Goal: Task Accomplishment & Management: Use online tool/utility

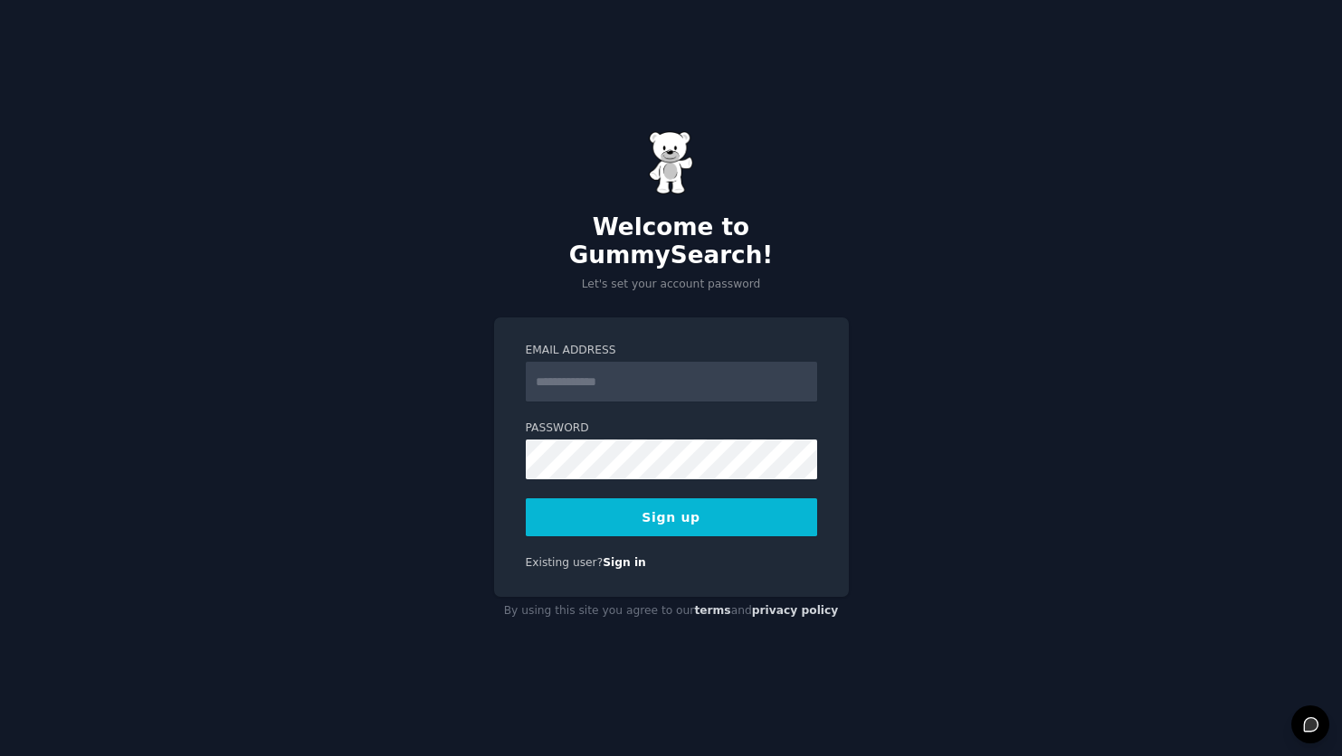
click at [602, 370] on input "Email Address" at bounding box center [671, 382] width 291 height 40
type input "**********"
click at [725, 502] on button "Sign up" at bounding box center [671, 517] width 291 height 38
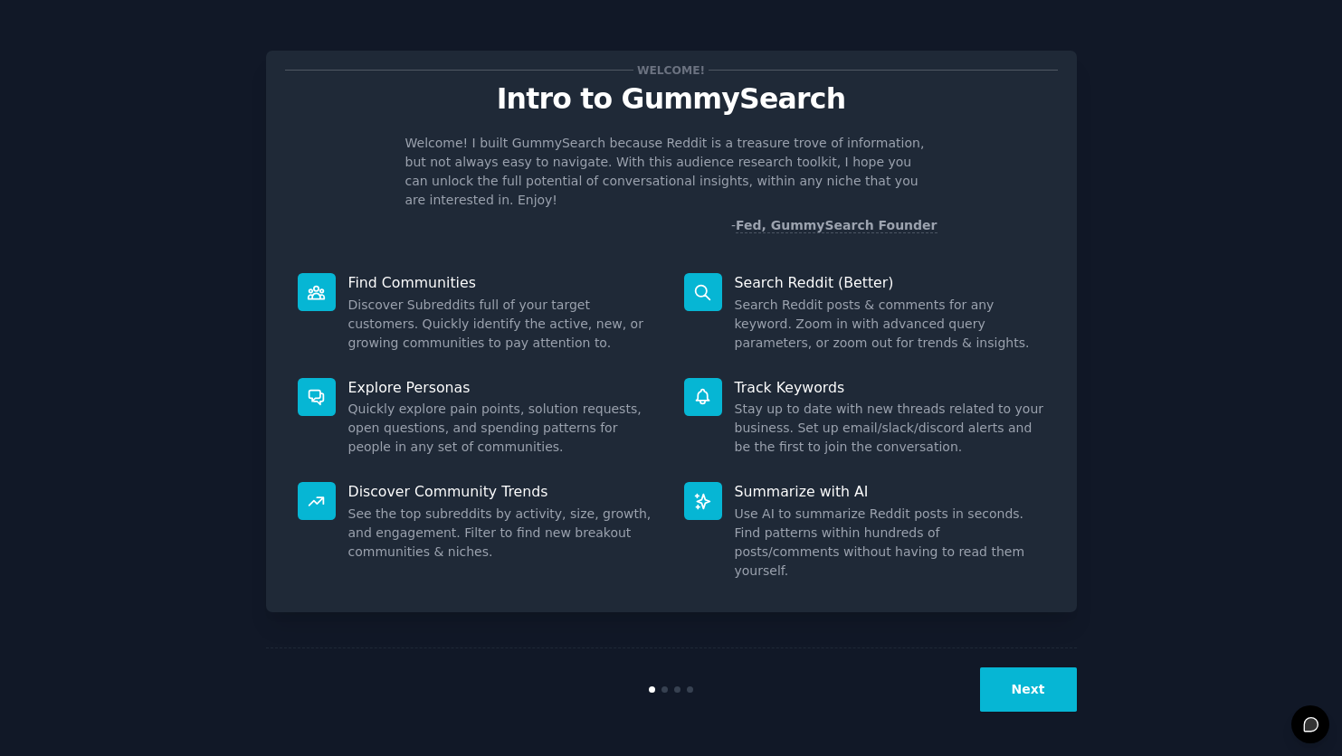
drag, startPoint x: 722, startPoint y: 272, endPoint x: 737, endPoint y: 285, distance: 19.9
click at [722, 273] on dt "Search Reddit (Better)" at bounding box center [864, 282] width 361 height 19
click at [1037, 673] on button "Next" at bounding box center [1028, 690] width 97 height 44
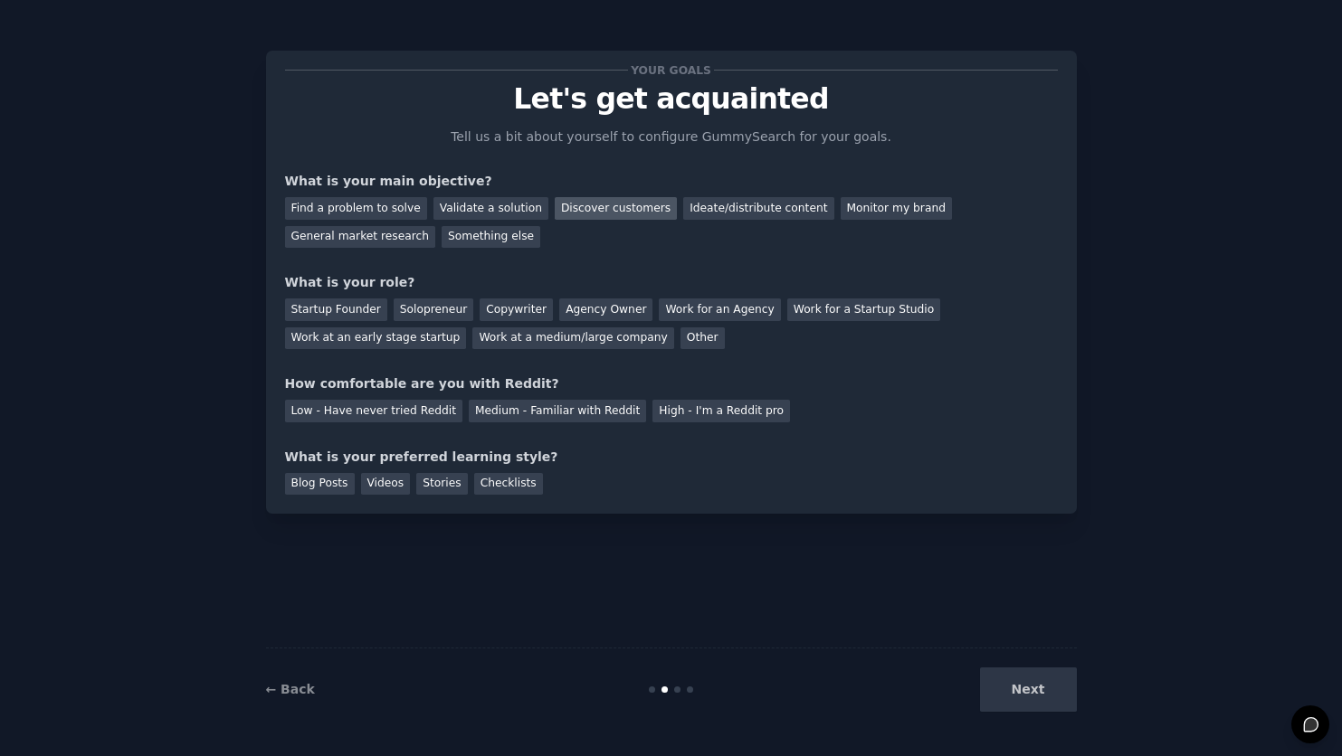
click at [587, 215] on div "Discover customers" at bounding box center [616, 208] width 122 height 23
click at [554, 409] on div "Medium - Familiar with Reddit" at bounding box center [557, 411] width 177 height 23
click at [403, 478] on div "Videos" at bounding box center [386, 484] width 50 height 23
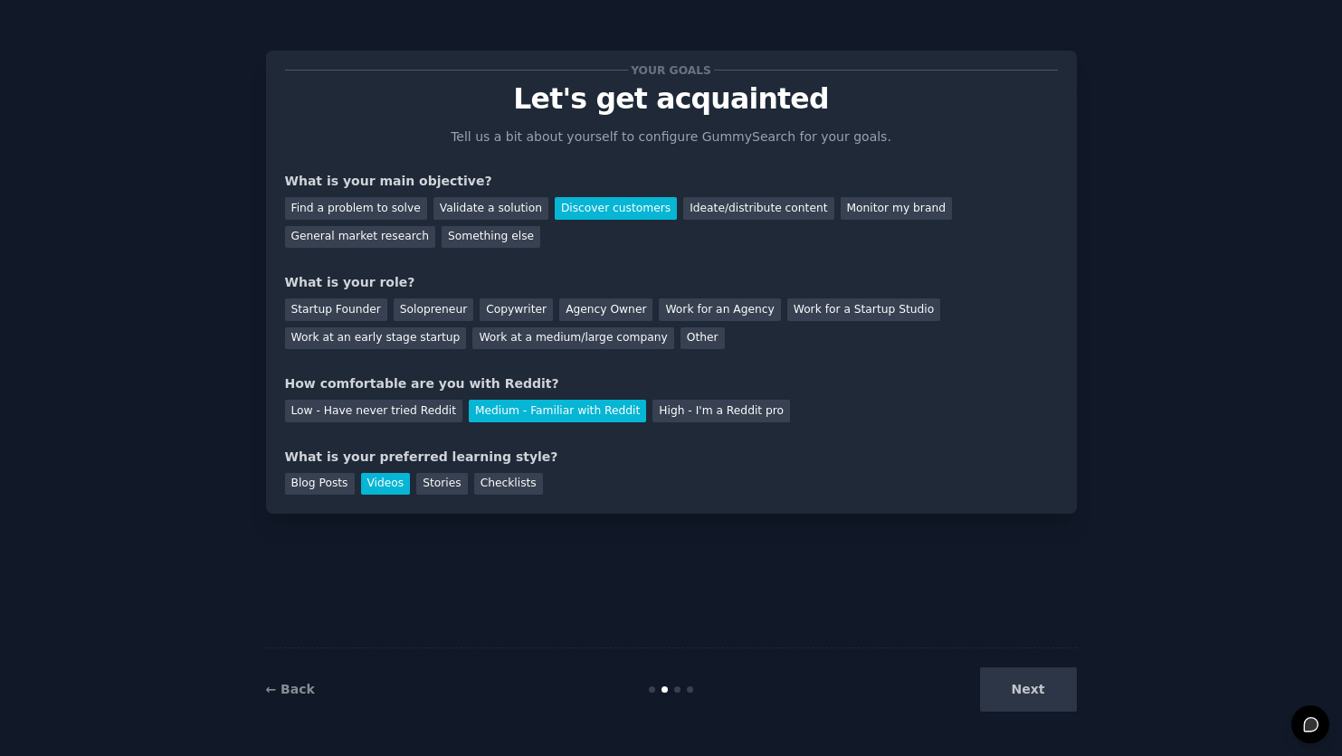
scroll to position [1, 0]
click at [1042, 682] on div "Next" at bounding box center [941, 690] width 270 height 44
click at [1041, 688] on div "Next" at bounding box center [941, 690] width 270 height 44
click at [1033, 694] on div "Next" at bounding box center [941, 690] width 270 height 44
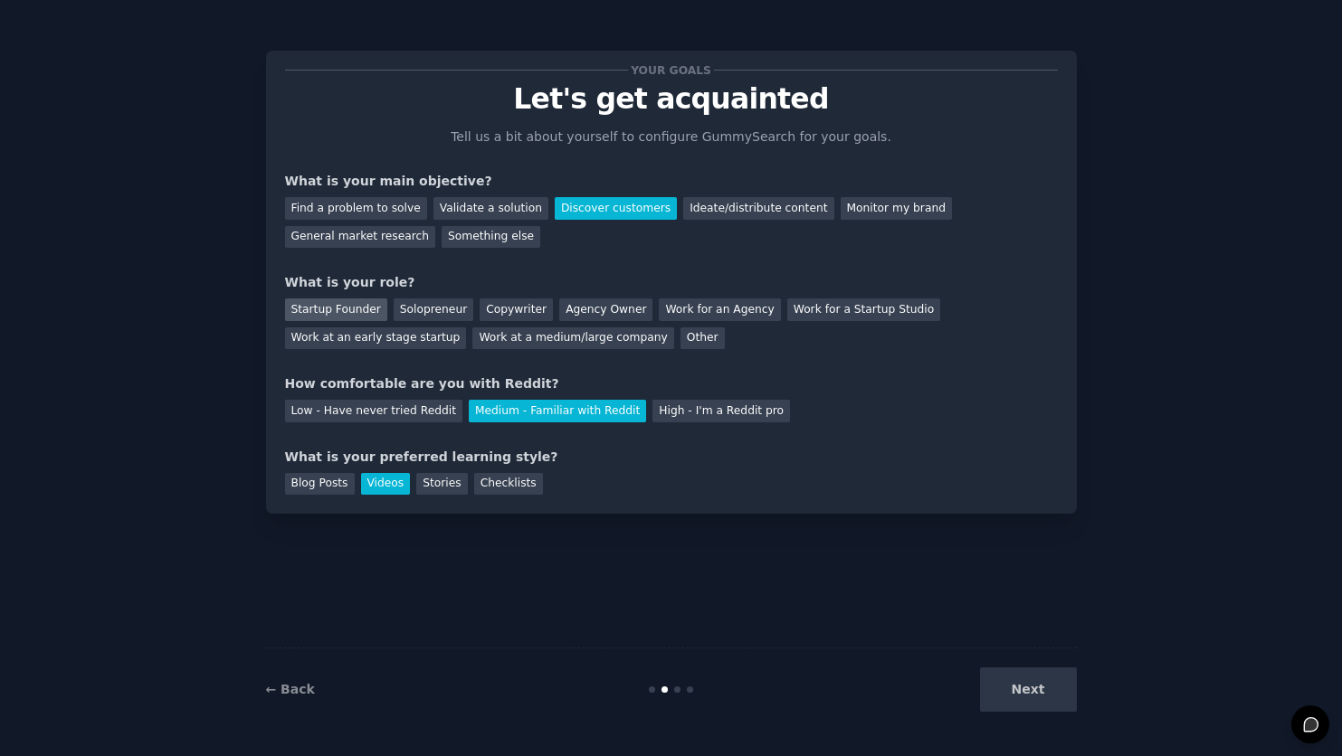
click at [354, 315] on div "Startup Founder" at bounding box center [336, 310] width 102 height 23
click at [1039, 689] on button "Next" at bounding box center [1028, 690] width 97 height 44
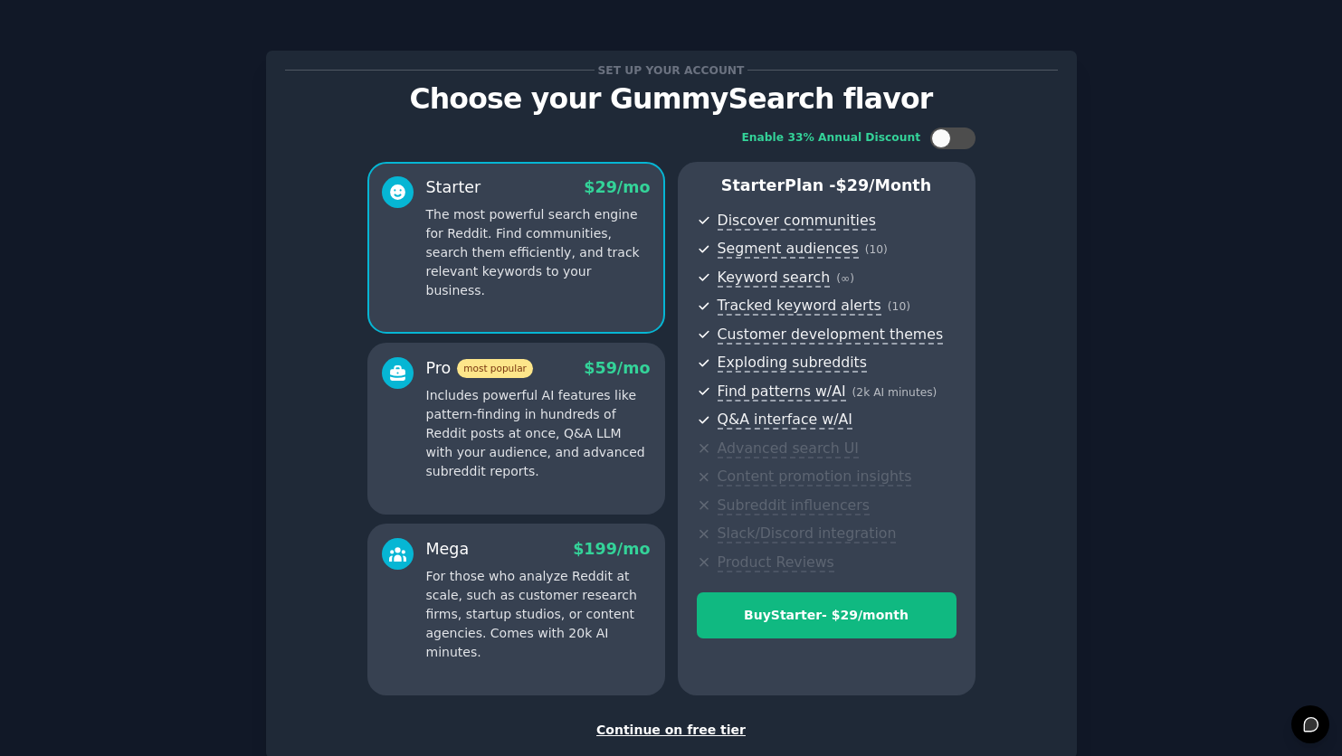
click at [668, 726] on div "Continue on free tier" at bounding box center [671, 730] width 773 height 19
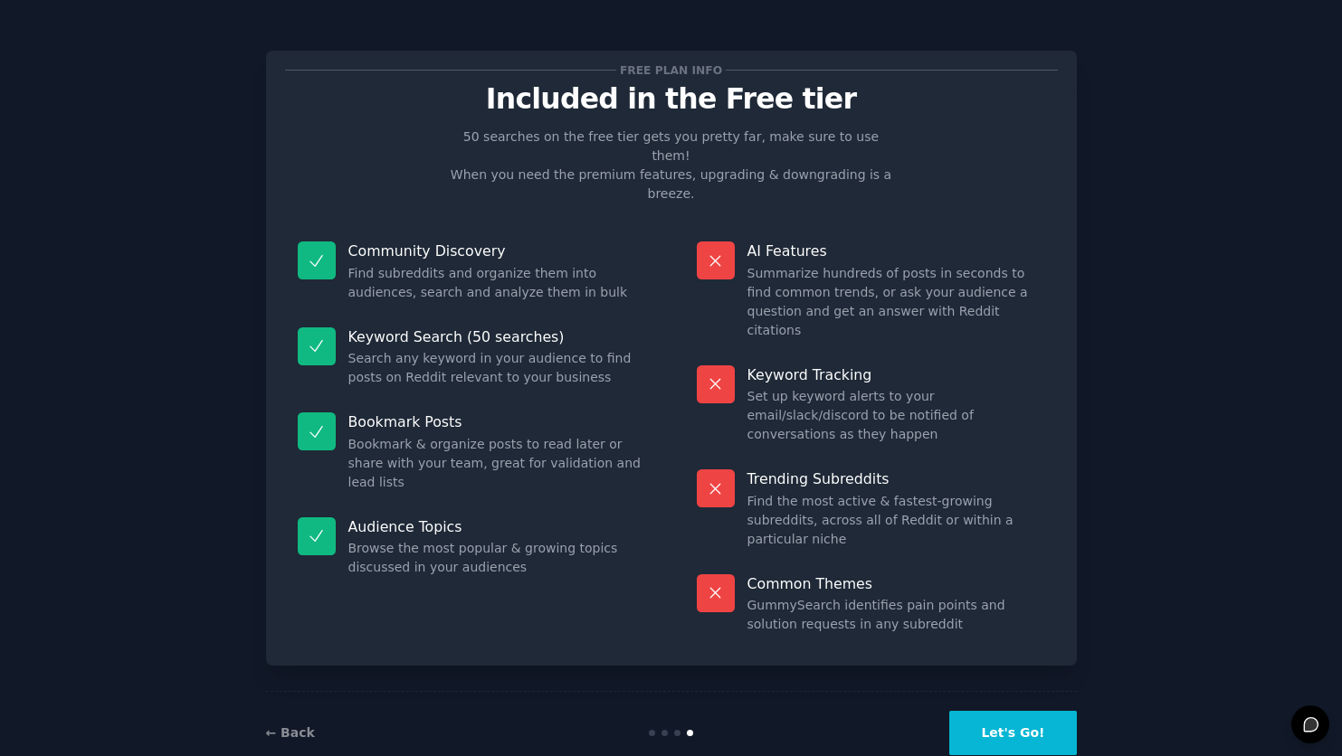
drag, startPoint x: 1071, startPoint y: 696, endPoint x: 1033, endPoint y: 688, distance: 38.9
click at [1033, 711] on button "Let's Go!" at bounding box center [1012, 733] width 127 height 44
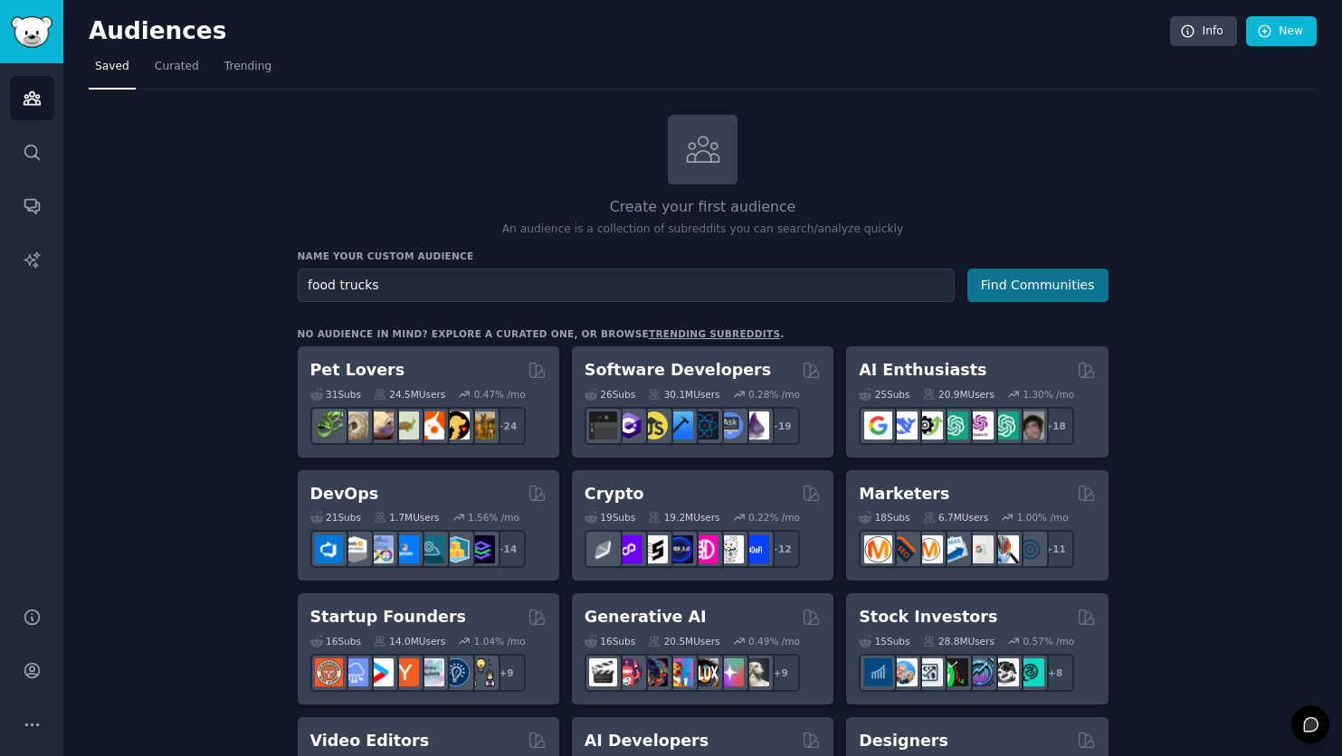
type input "food trucks"
click at [1015, 276] on button "Find Communities" at bounding box center [1037, 285] width 141 height 33
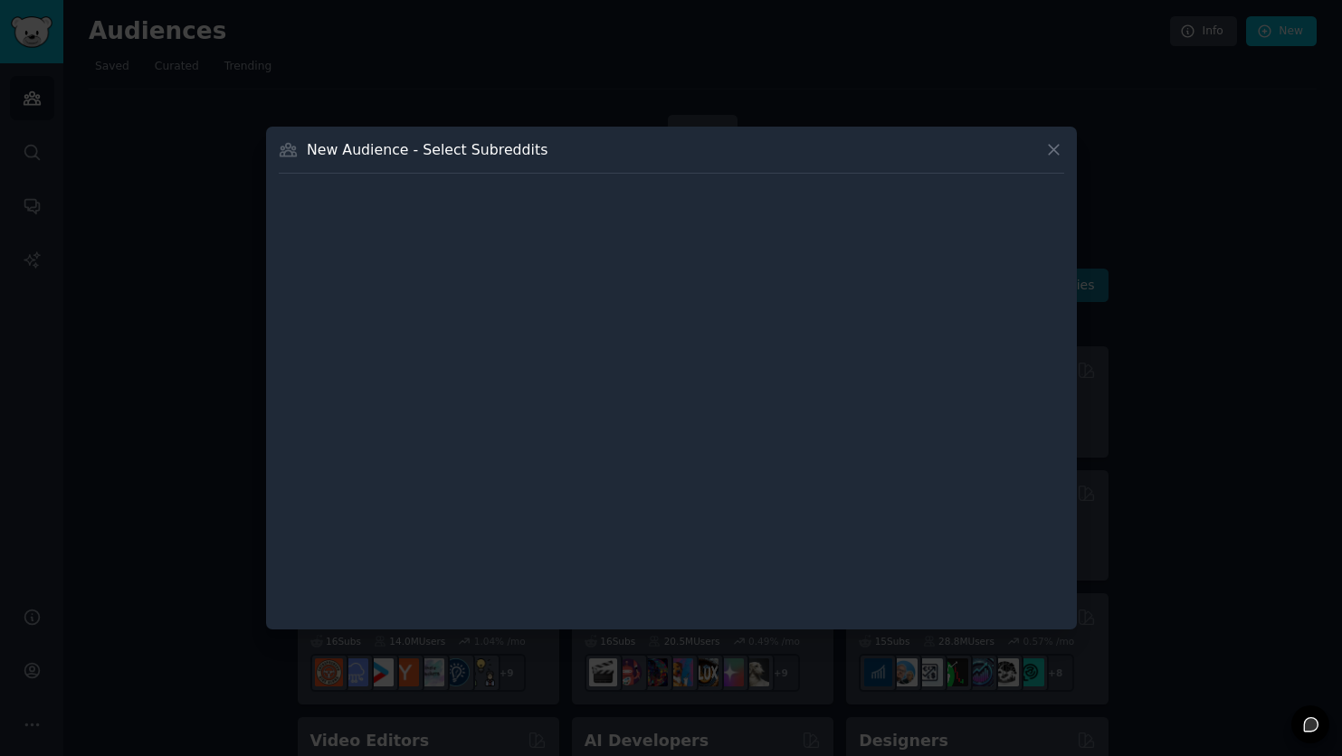
scroll to position [2, 0]
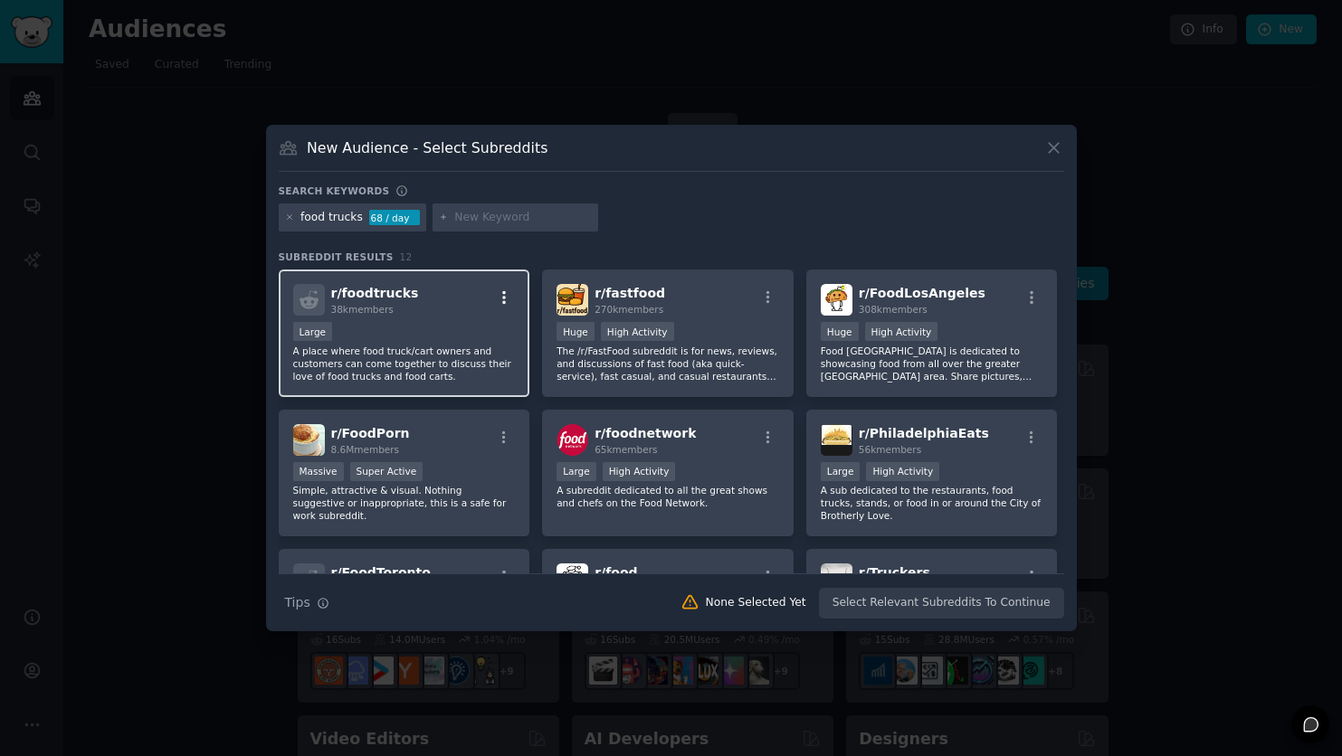
click at [497, 296] on icon "button" at bounding box center [504, 297] width 16 height 16
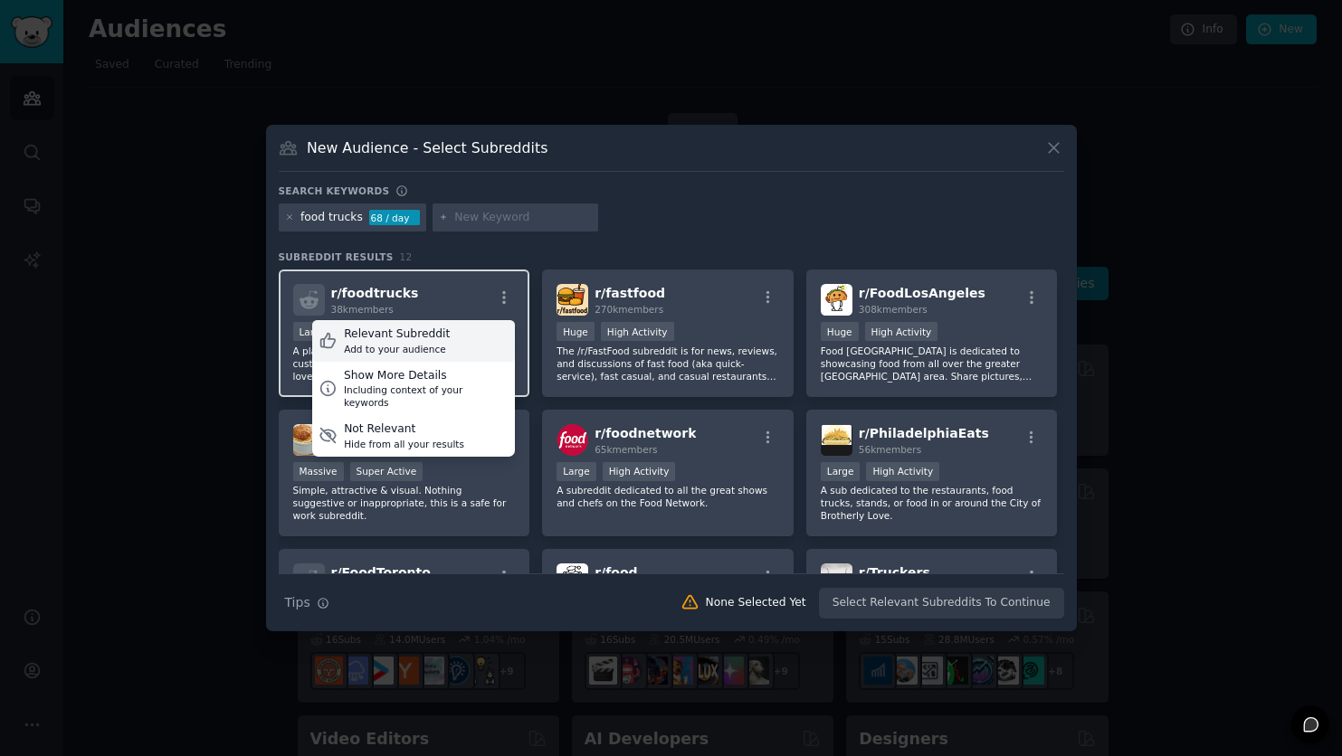
click at [458, 339] on div "Relevant Subreddit Add to your audience" at bounding box center [413, 341] width 203 height 42
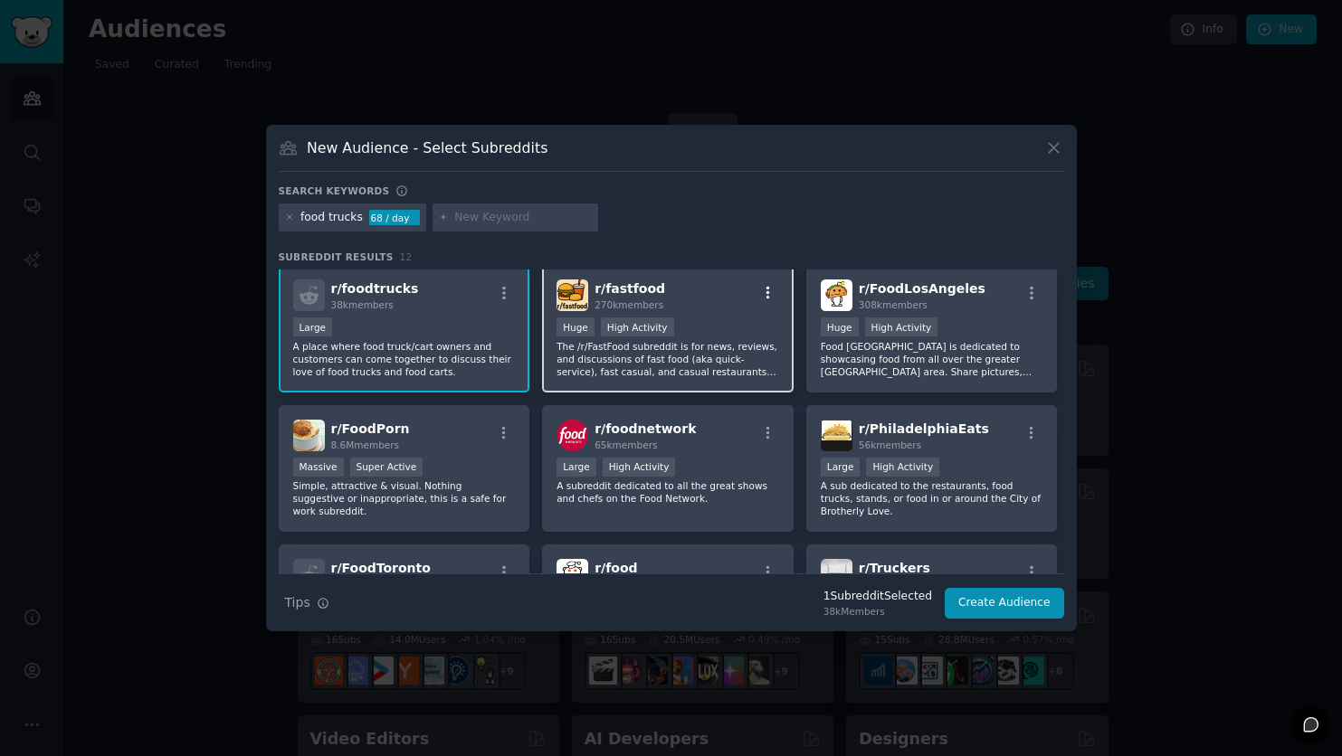
scroll to position [8, 0]
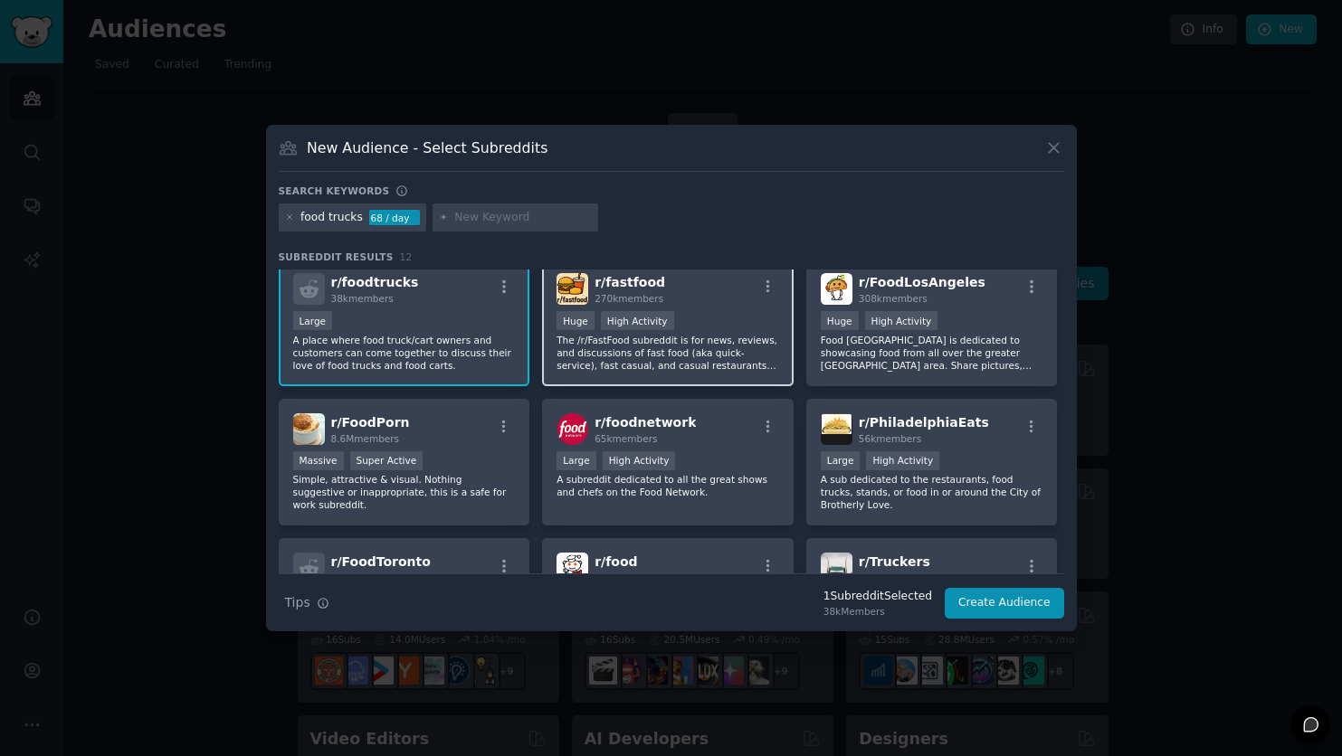
click at [761, 299] on div at bounding box center [767, 290] width 23 height 22
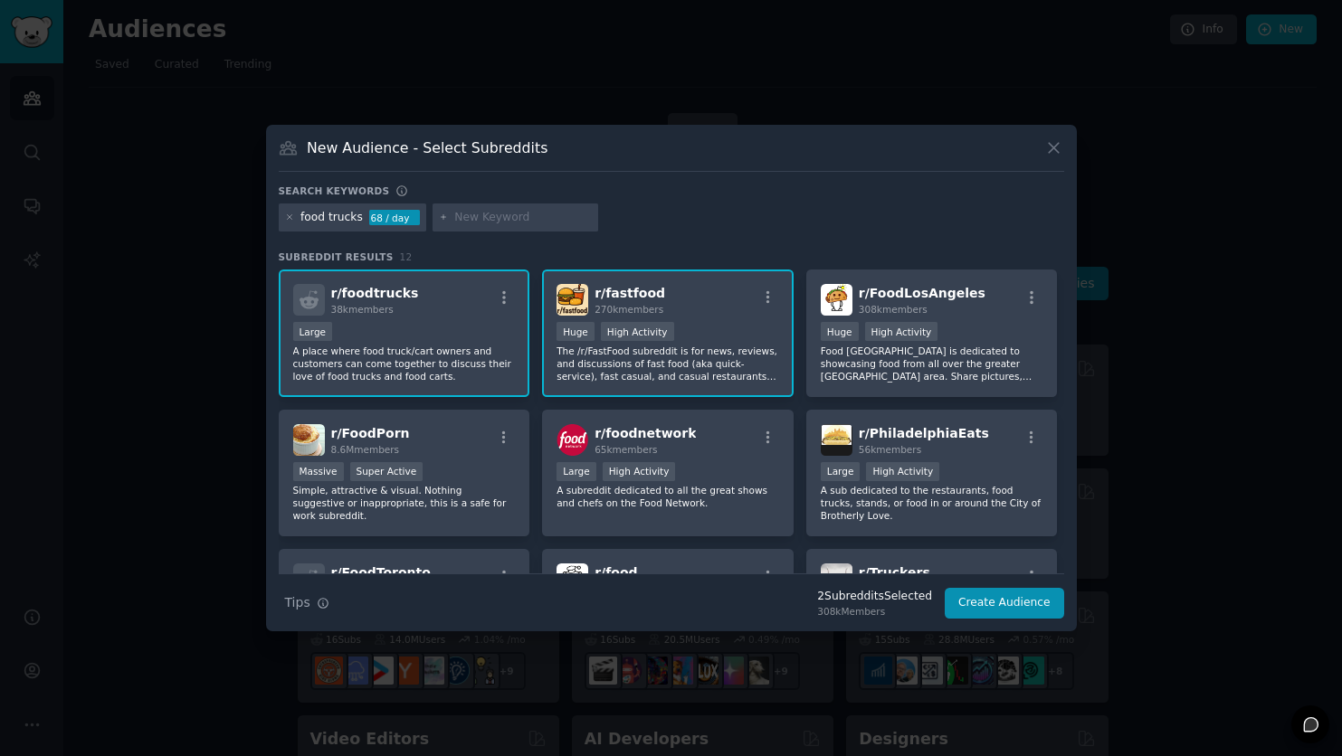
scroll to position [0, 0]
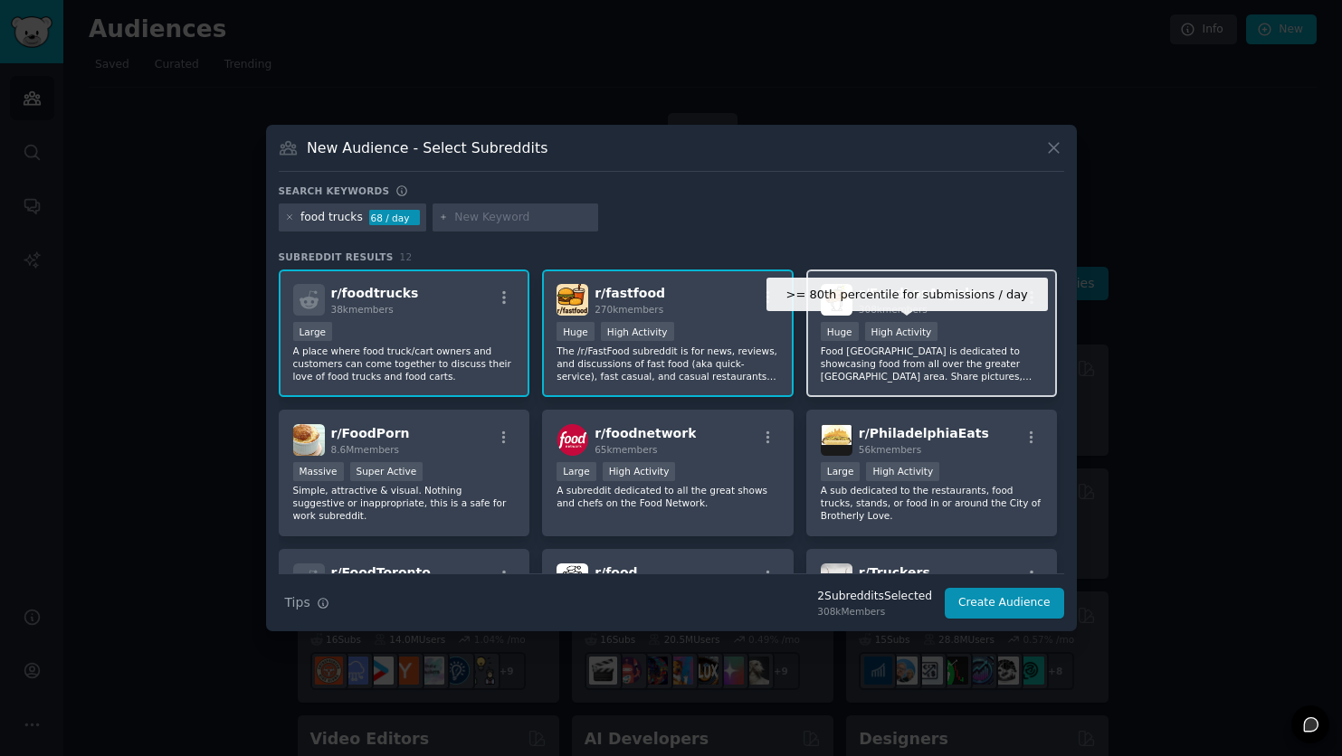
click at [898, 323] on div "High Activity" at bounding box center [901, 331] width 73 height 19
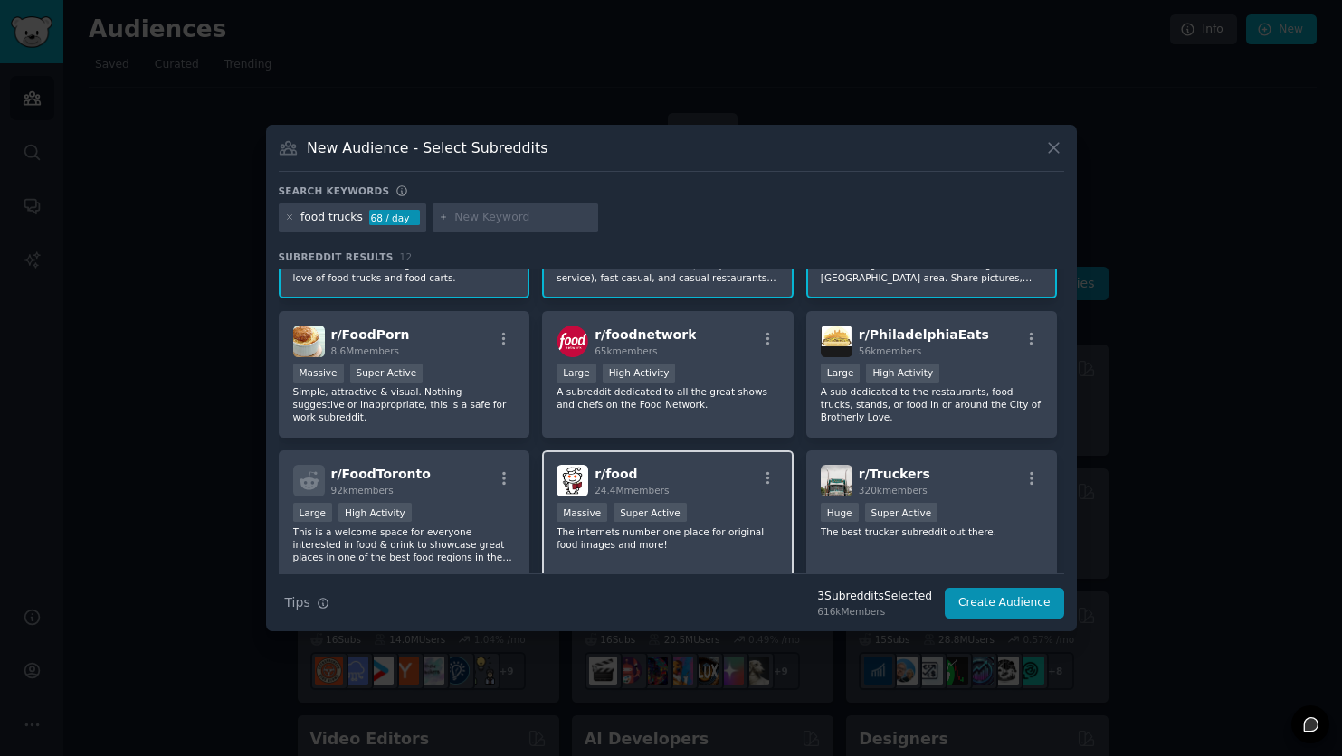
scroll to position [103, 0]
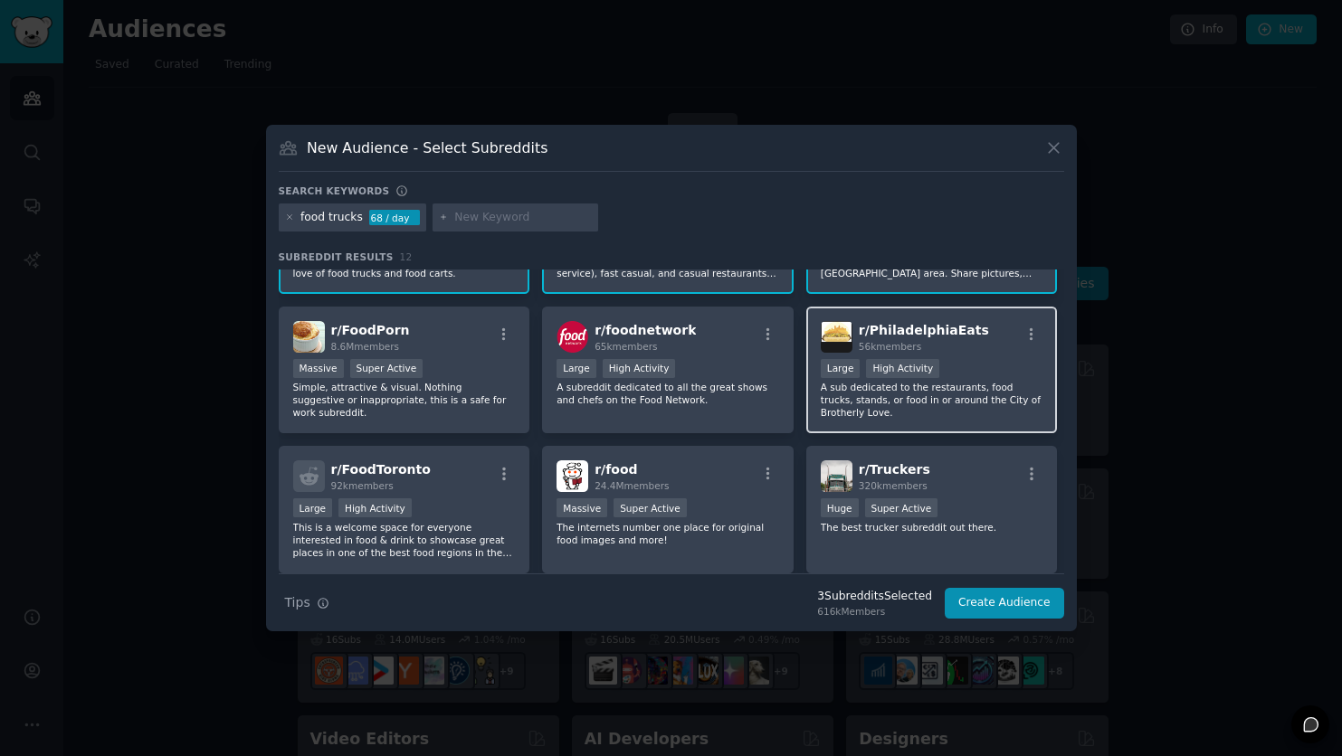
click at [941, 361] on div "Large High Activity" at bounding box center [932, 370] width 223 height 23
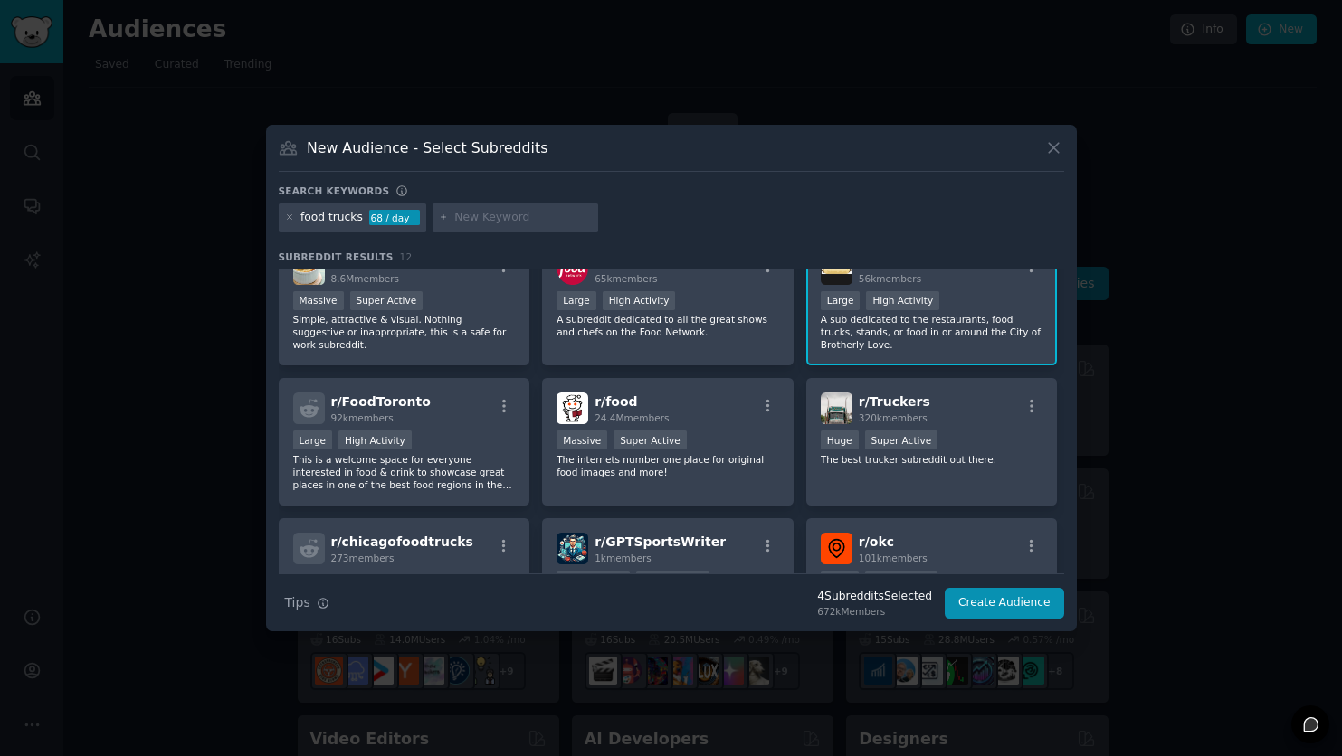
scroll to position [174, 0]
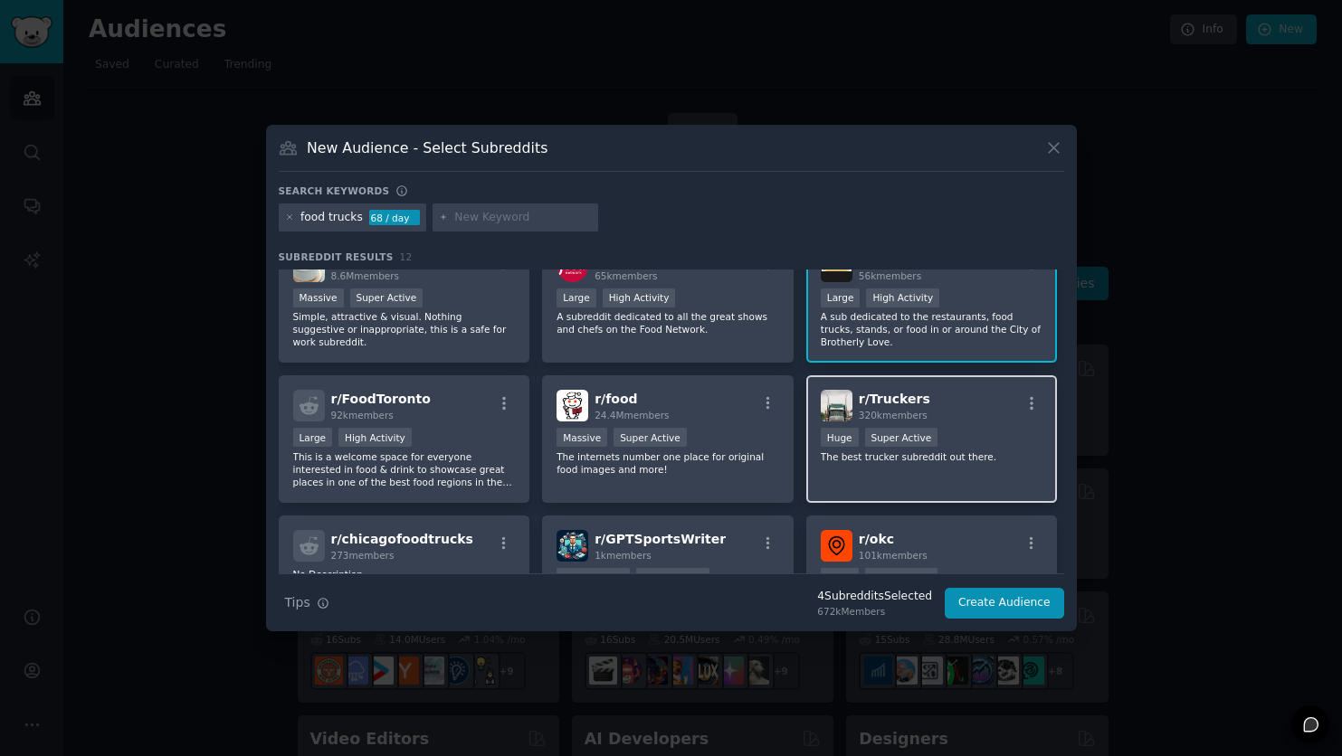
click at [904, 406] on span "r/ Truckers" at bounding box center [894, 399] width 71 height 14
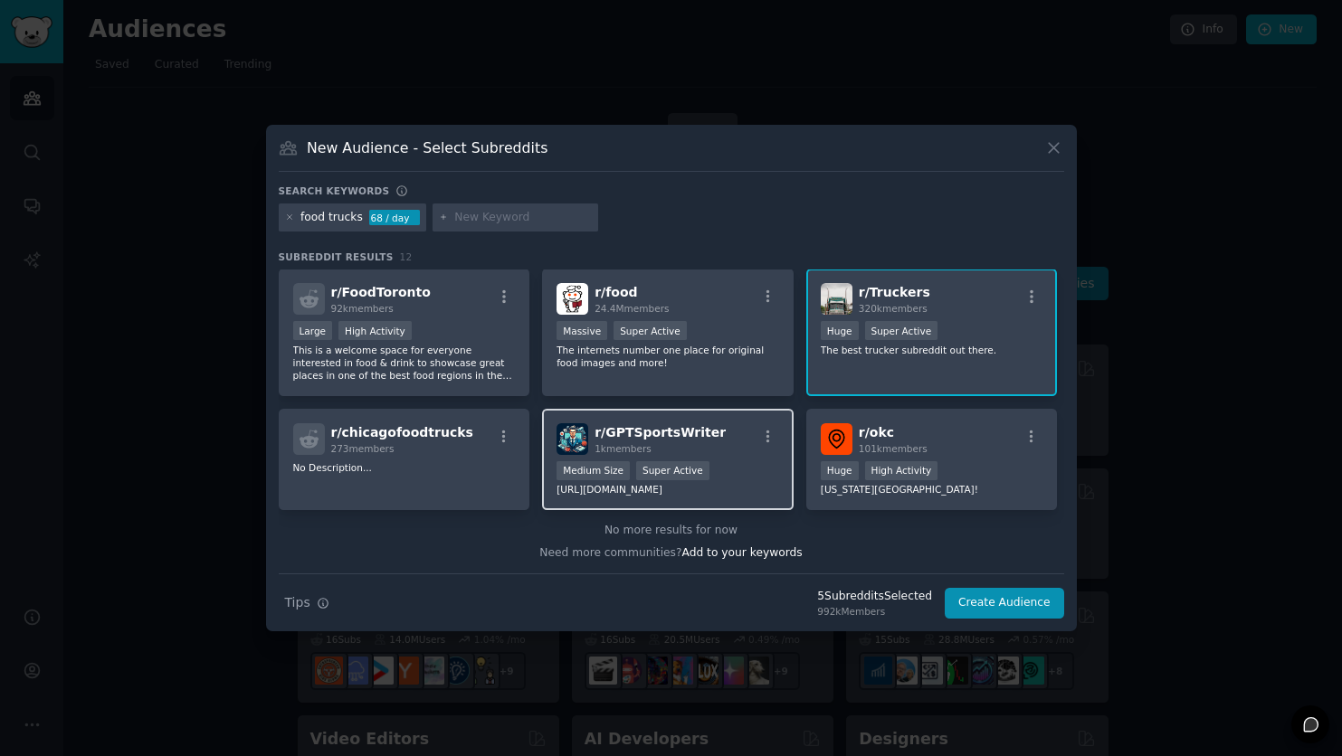
scroll to position [280, 0]
click at [1020, 598] on button "Create Audience" at bounding box center [1003, 603] width 119 height 31
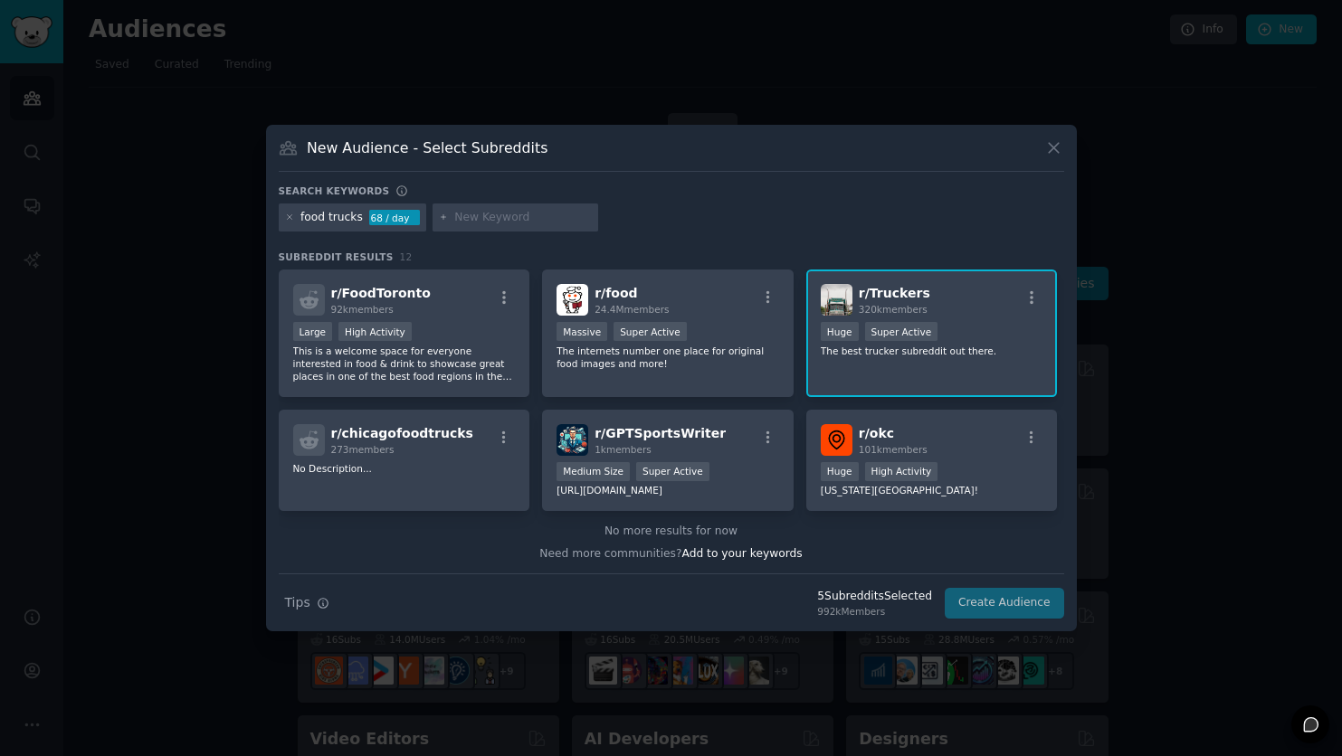
scroll to position [0, 0]
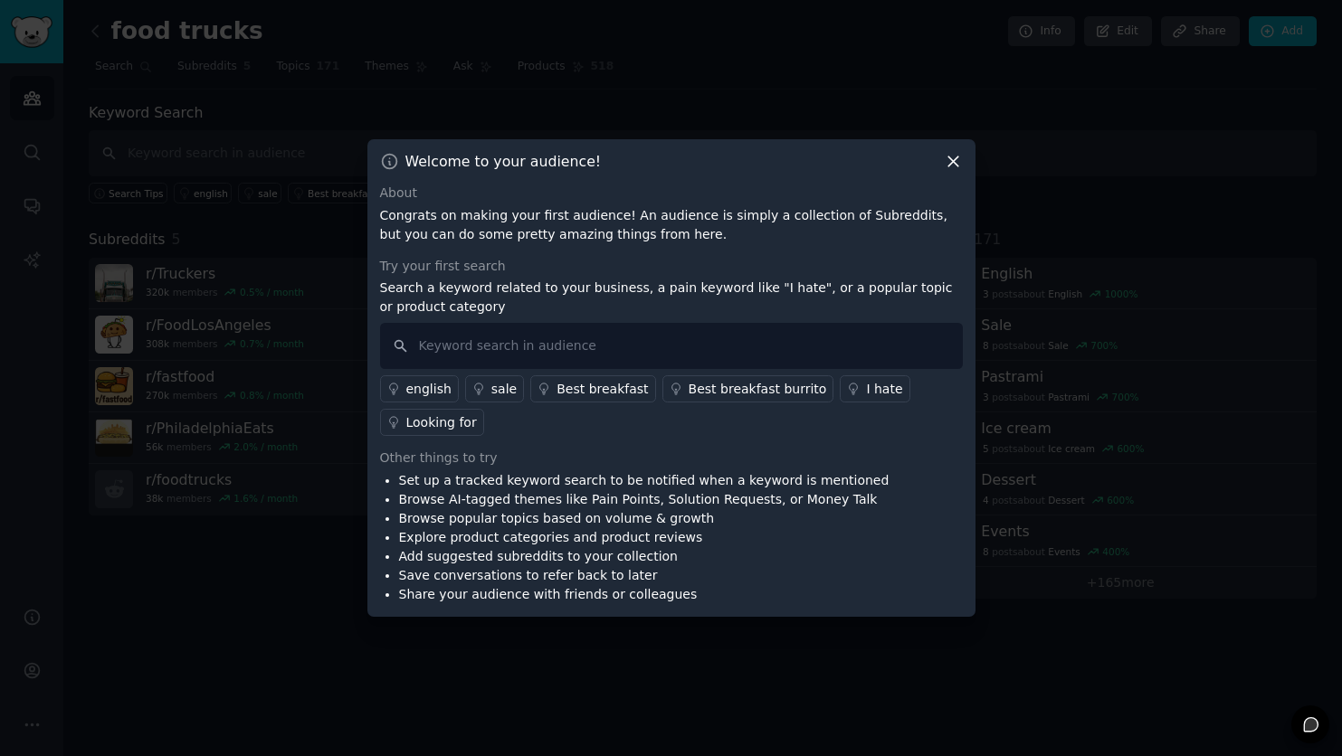
click at [432, 393] on div "english" at bounding box center [428, 389] width 45 height 19
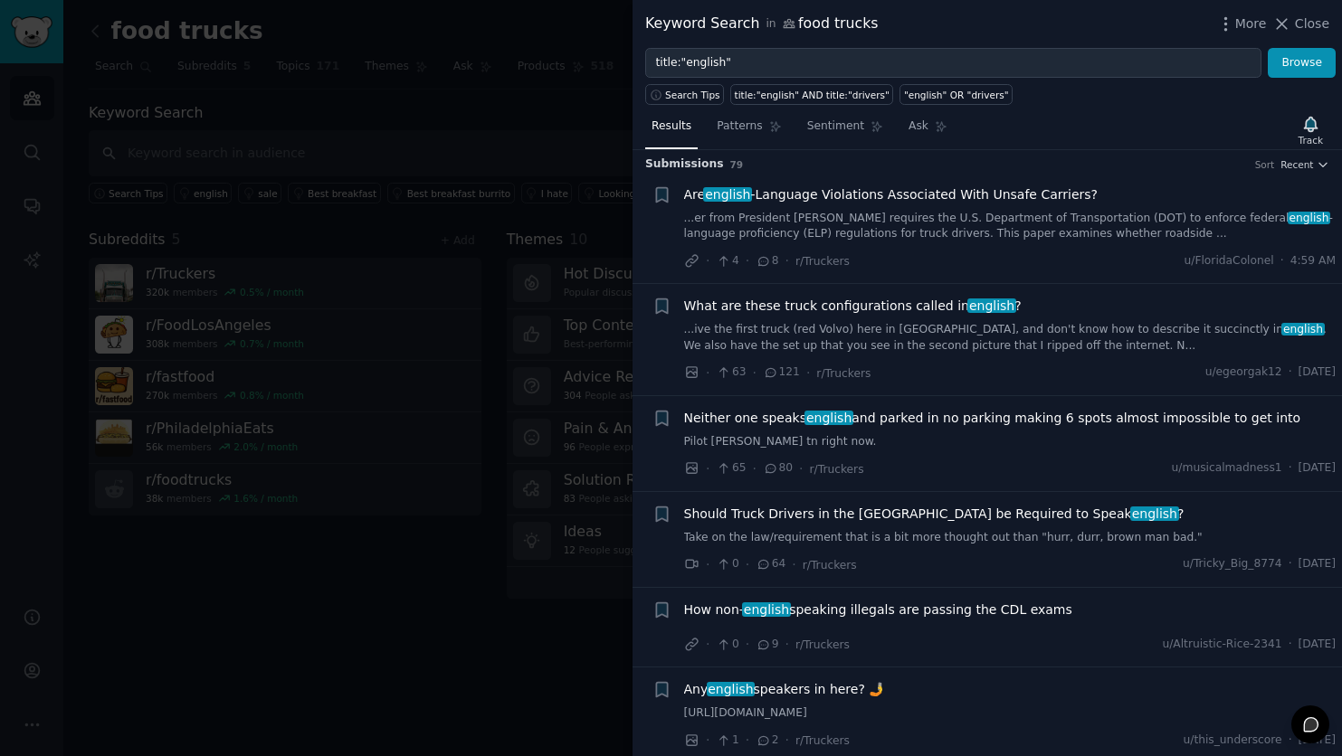
scroll to position [11, 0]
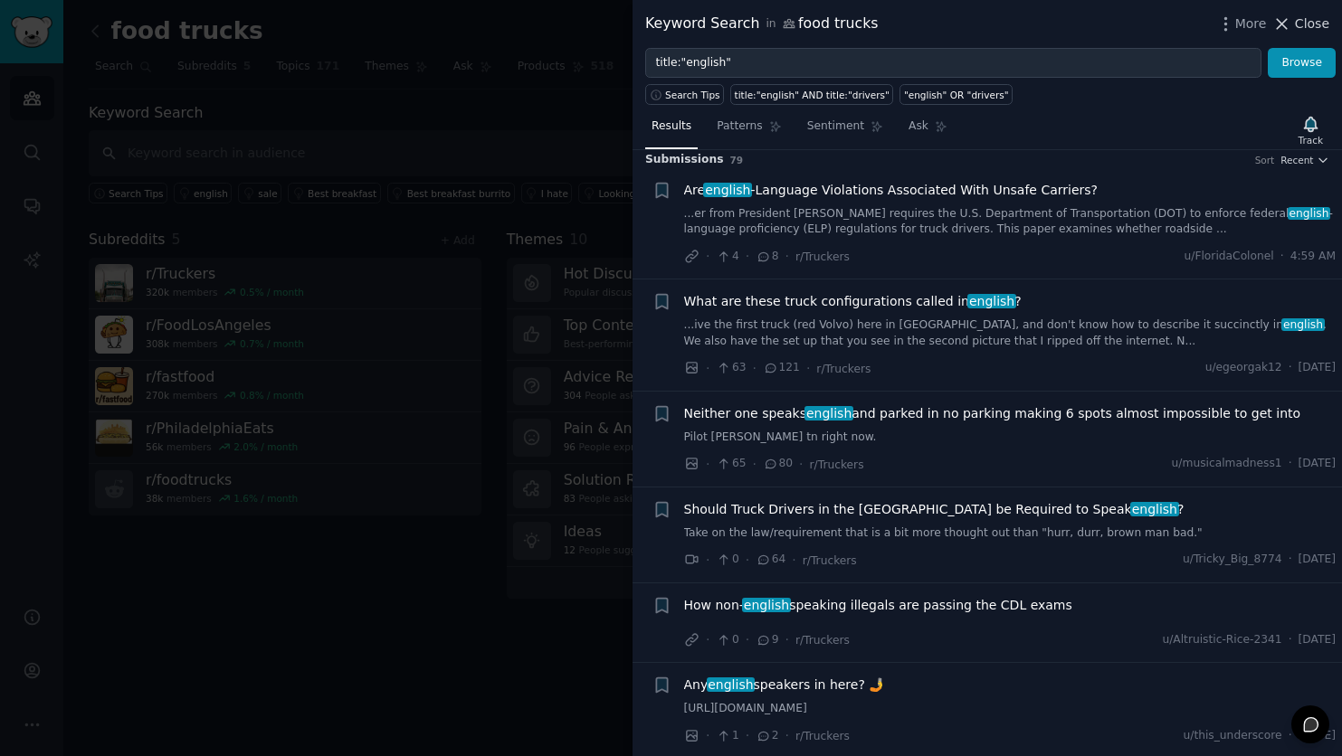
click at [1305, 29] on span "Close" at bounding box center [1312, 23] width 34 height 19
